Goal: Task Accomplishment & Management: Manage account settings

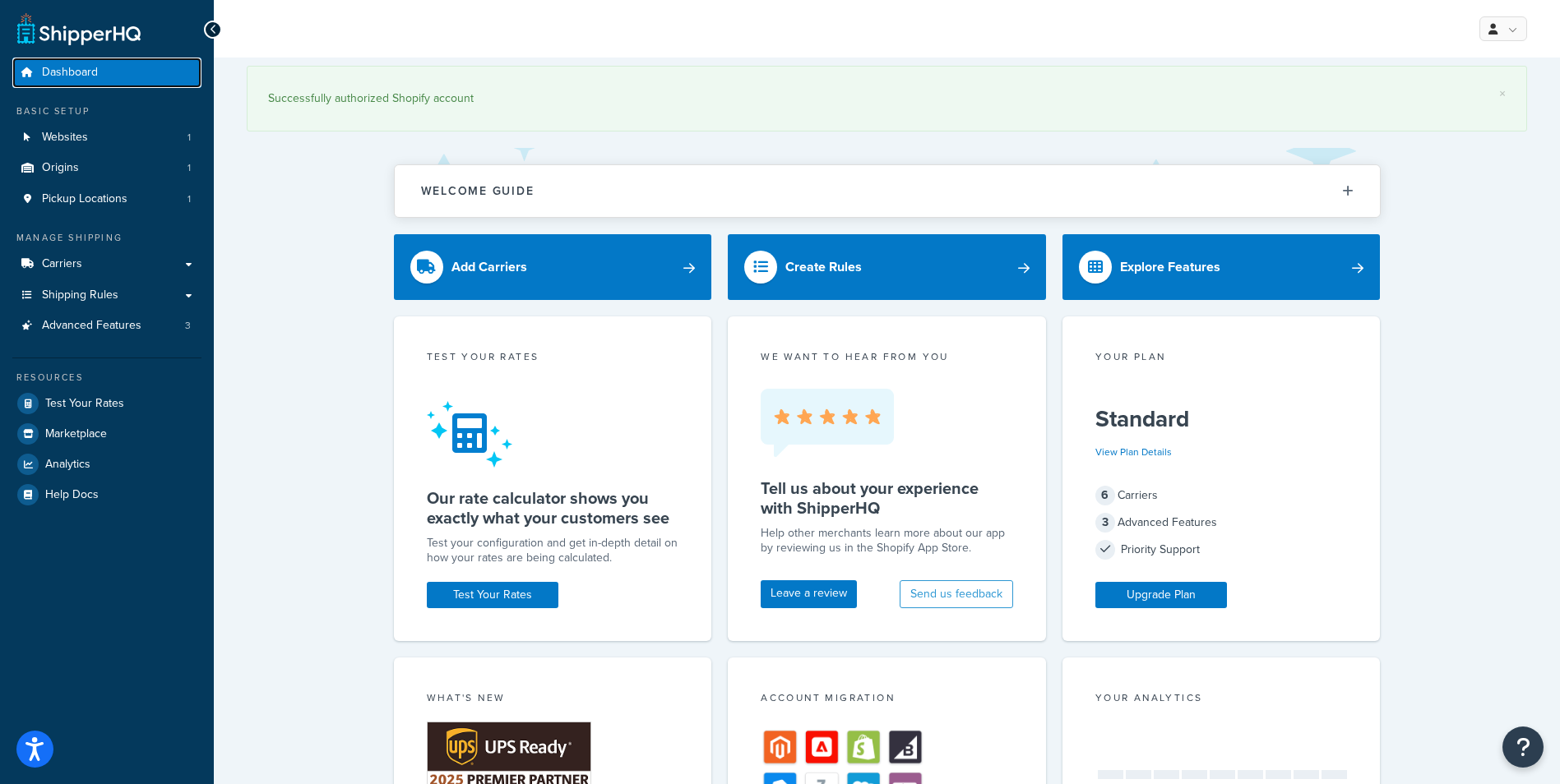
click at [71, 74] on span "Dashboard" at bounding box center [69, 73] width 56 height 14
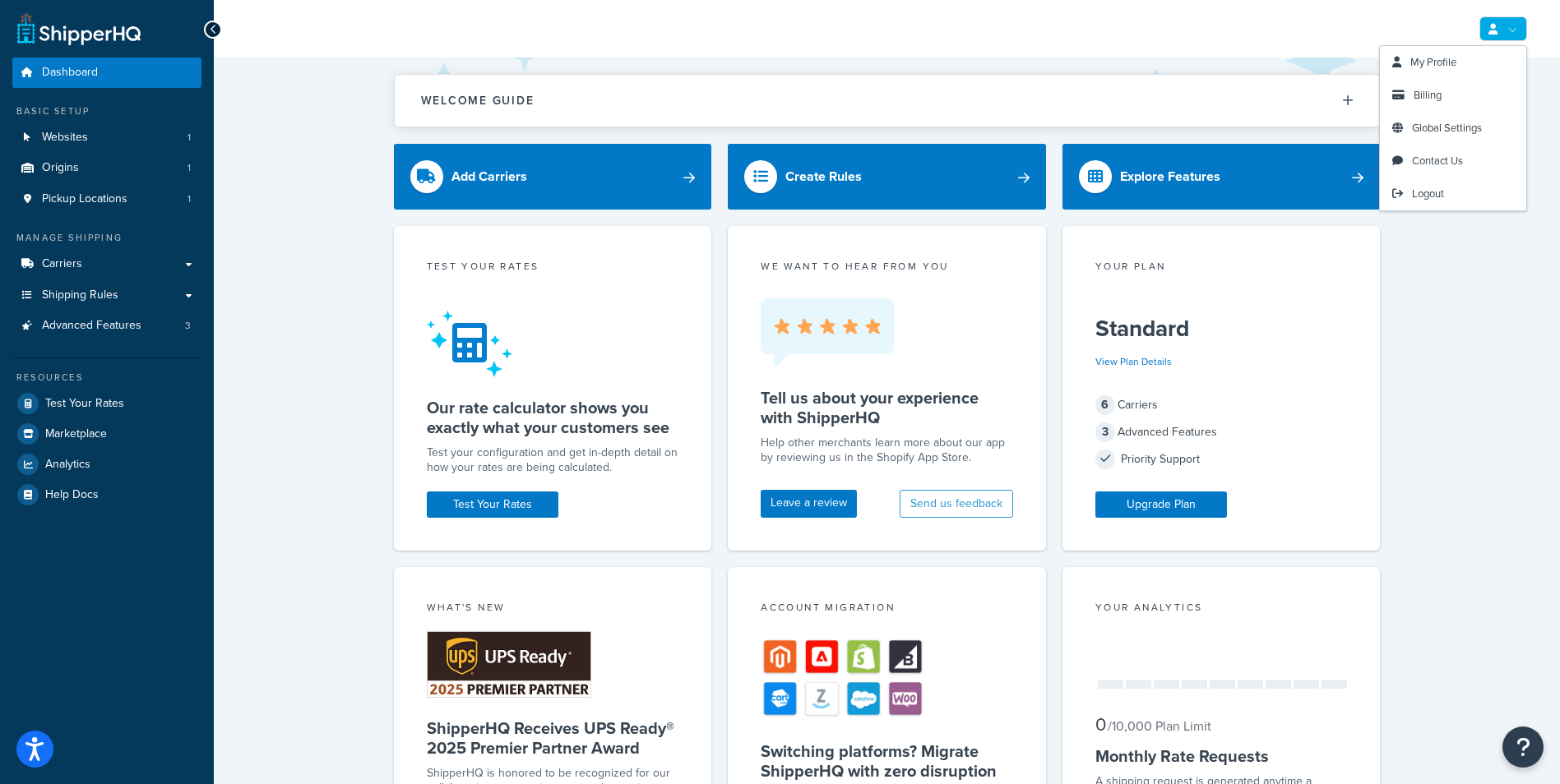
click at [1514, 28] on link at bounding box center [1502, 29] width 48 height 25
click at [1454, 101] on link "Billing" at bounding box center [1452, 95] width 146 height 33
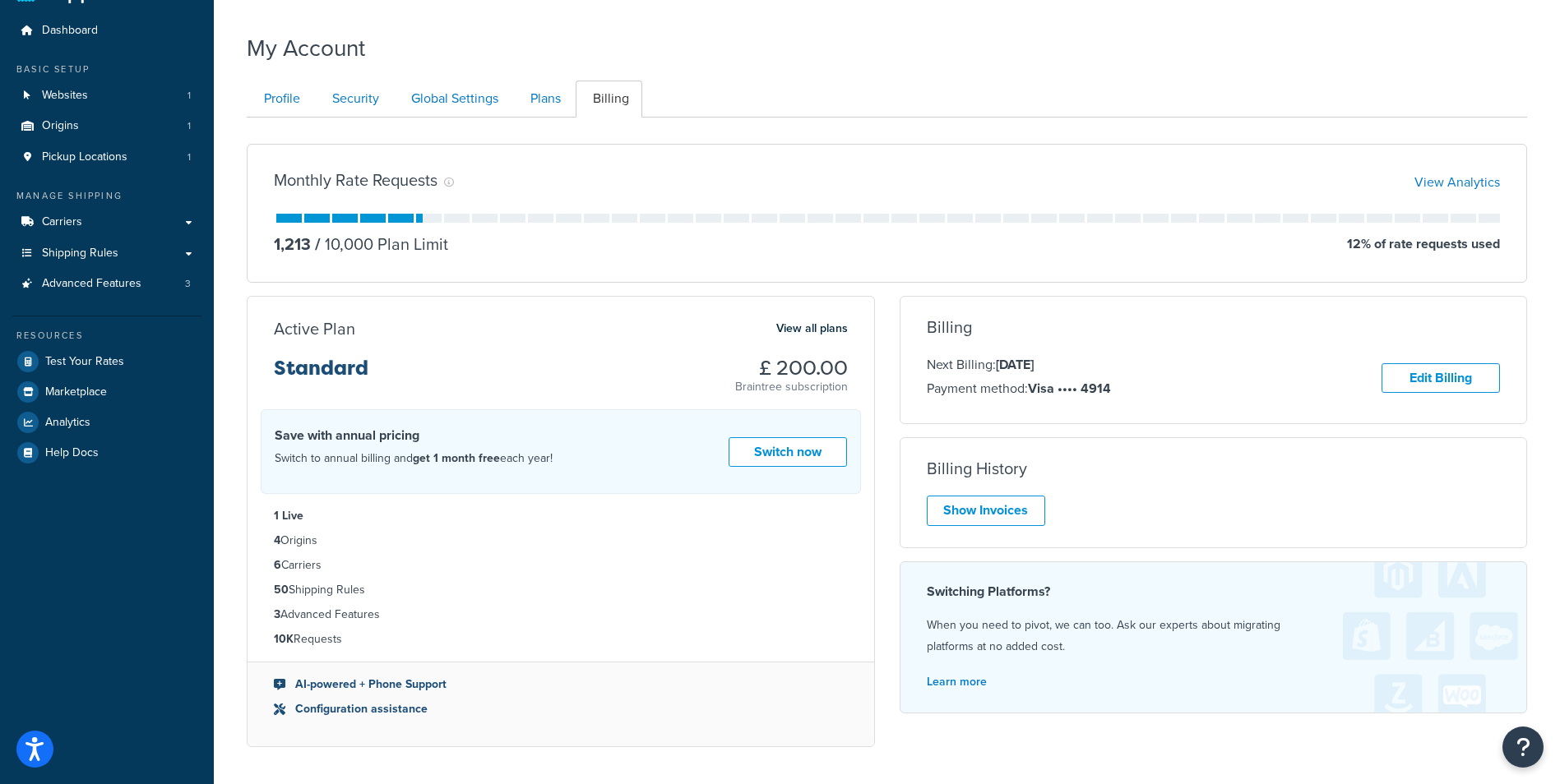
scroll to position [83, 0]
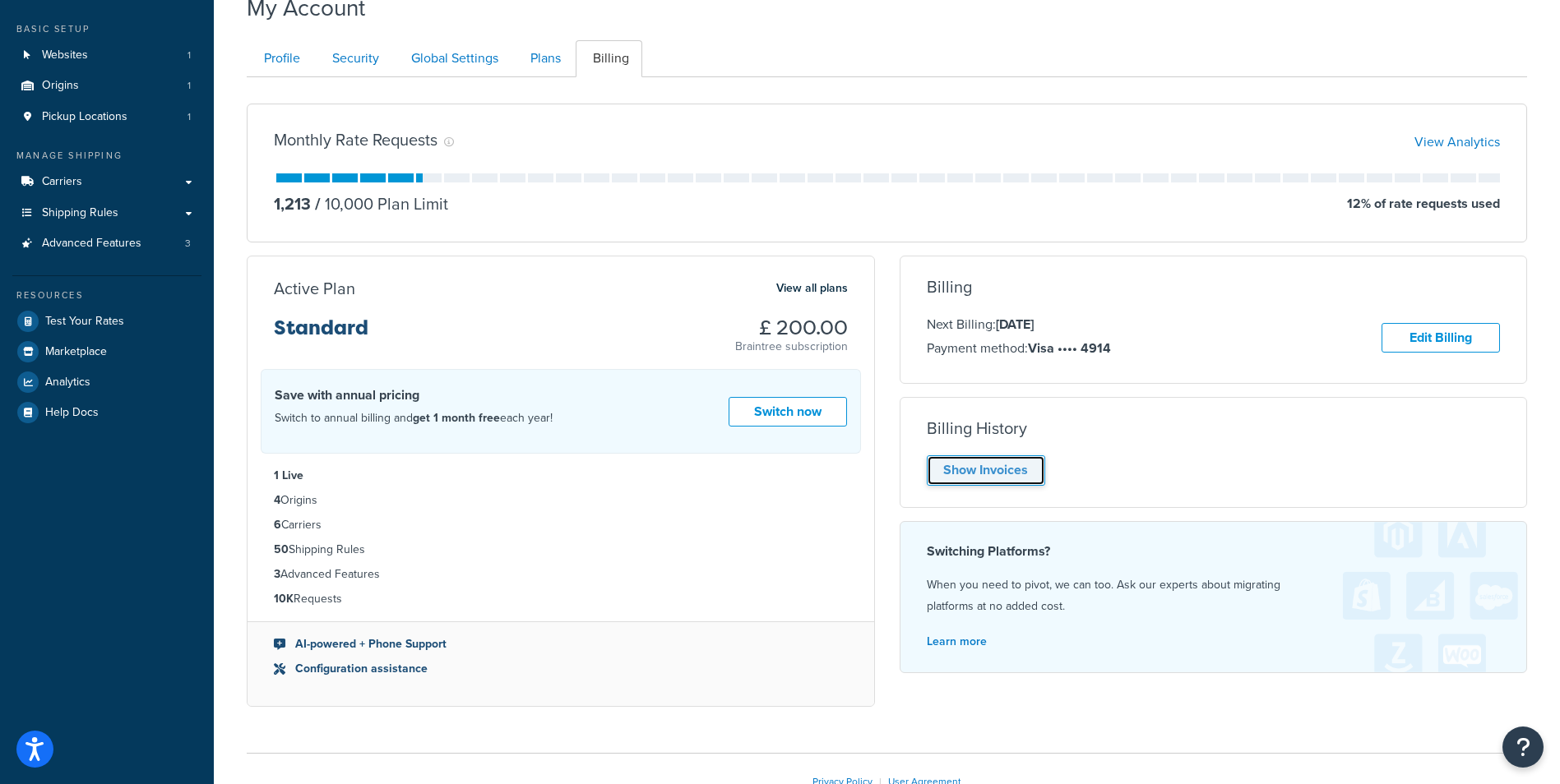
click at [993, 469] on link "Show Invoices" at bounding box center [986, 470] width 118 height 30
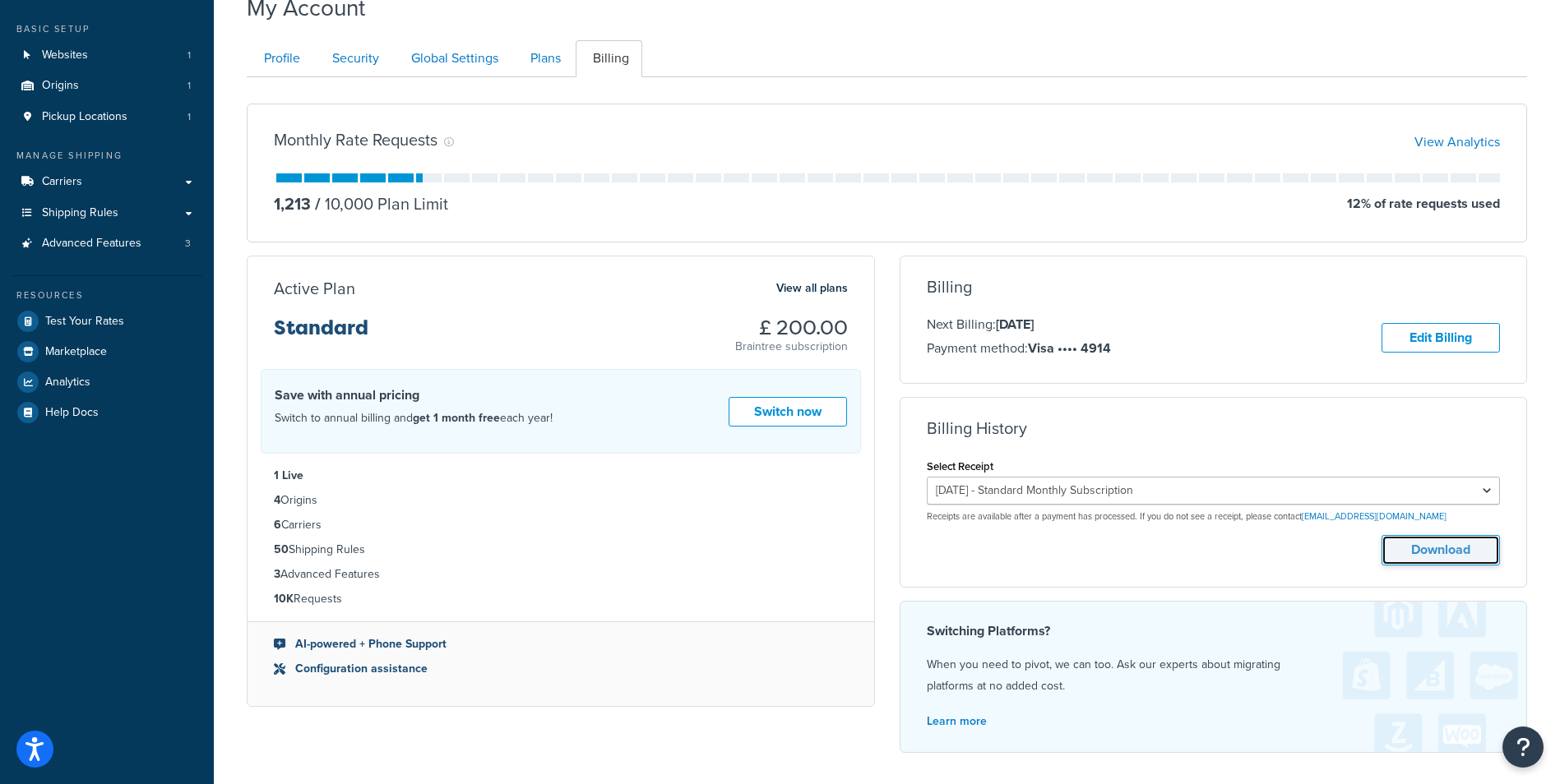
click at [1417, 553] on button "Download" at bounding box center [1441, 550] width 118 height 30
